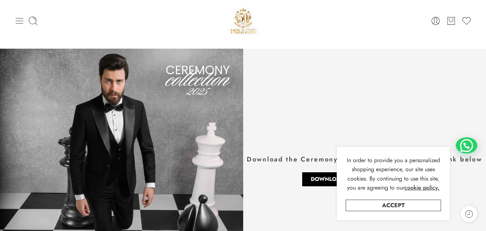
click at [22, 18] on icon at bounding box center [19, 21] width 10 height 10
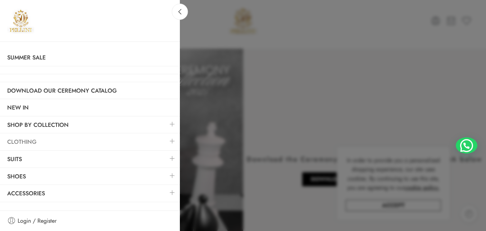
click at [50, 139] on link "Clothing" at bounding box center [90, 142] width 180 height 17
click at [172, 142] on link at bounding box center [172, 140] width 15 height 15
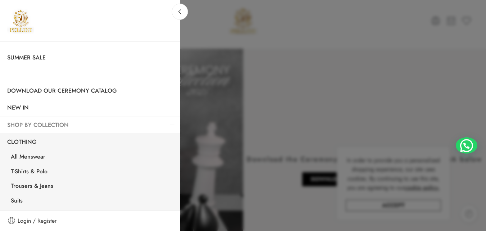
scroll to position [36, 0]
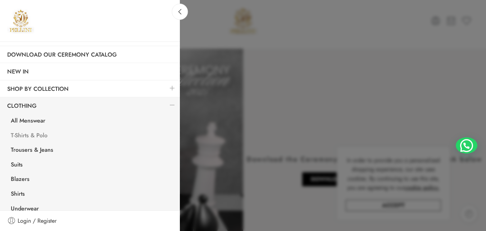
click at [39, 134] on link "T-Shirts & Polo" at bounding box center [92, 136] width 176 height 15
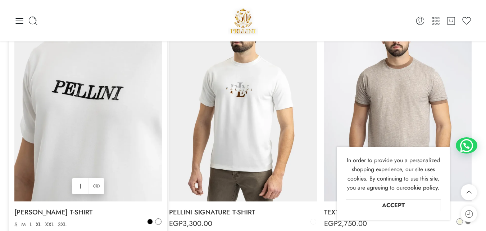
scroll to position [106, 0]
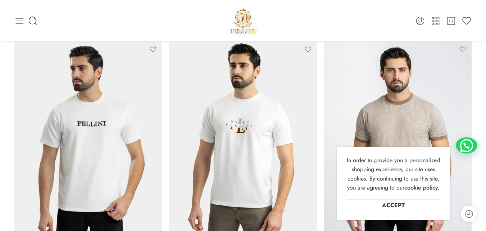
click at [20, 23] on icon at bounding box center [19, 21] width 10 height 10
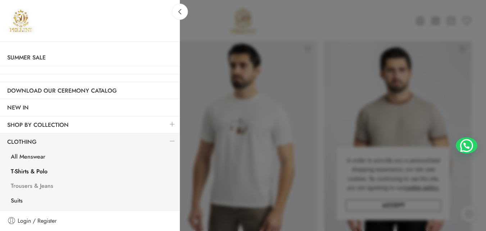
scroll to position [36, 0]
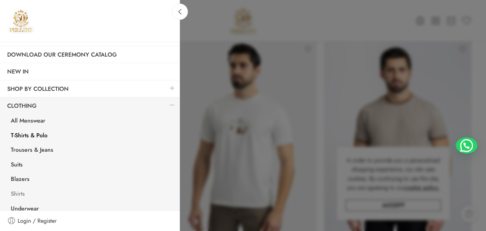
click at [18, 197] on link "Shirts" at bounding box center [92, 194] width 176 height 15
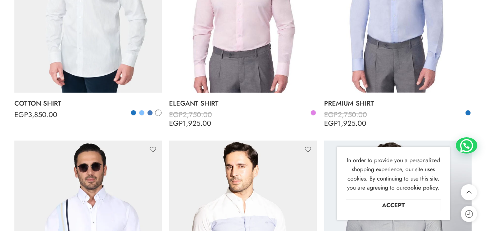
scroll to position [648, 0]
